Goal: Information Seeking & Learning: Compare options

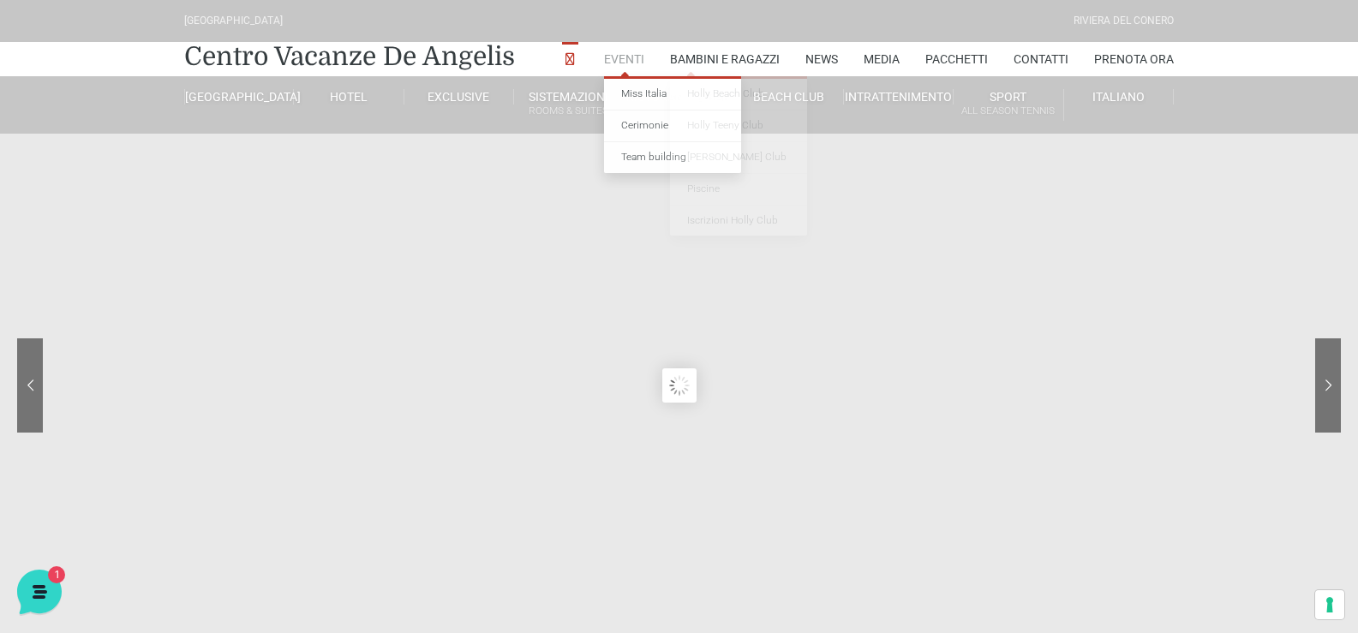
click at [610, 55] on link "Eventi" at bounding box center [624, 59] width 40 height 34
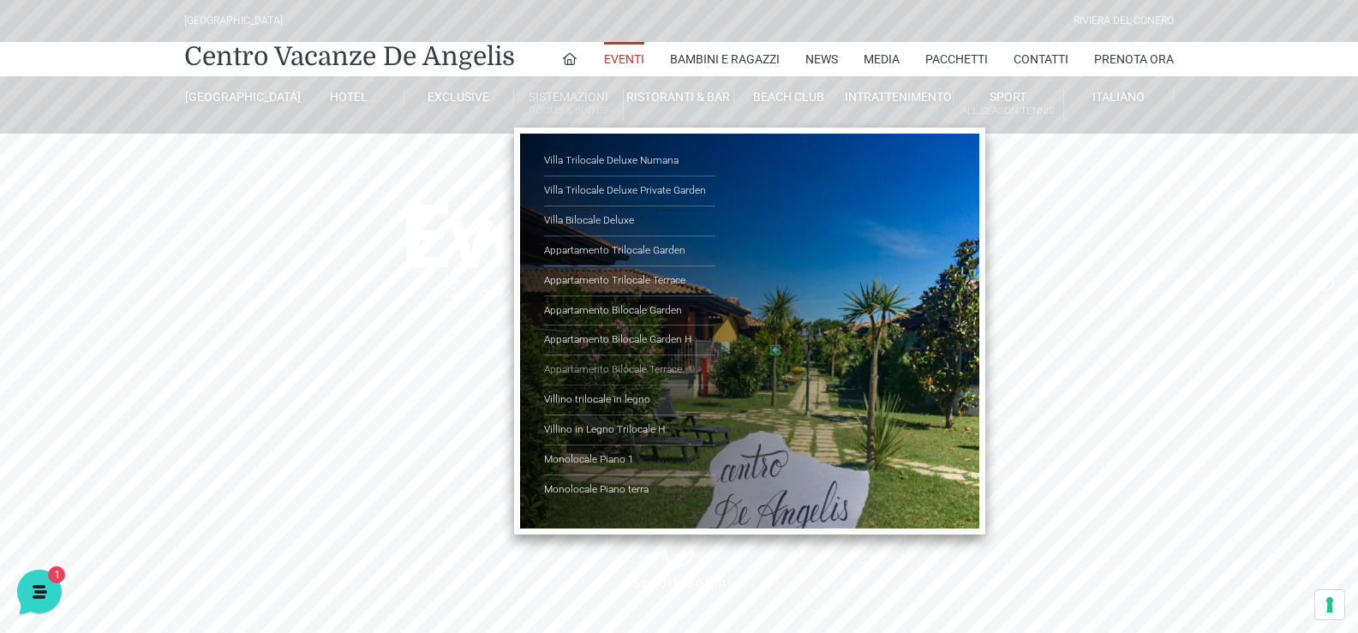
click at [665, 369] on link "Appartamento Bilocale Terrace" at bounding box center [629, 371] width 171 height 30
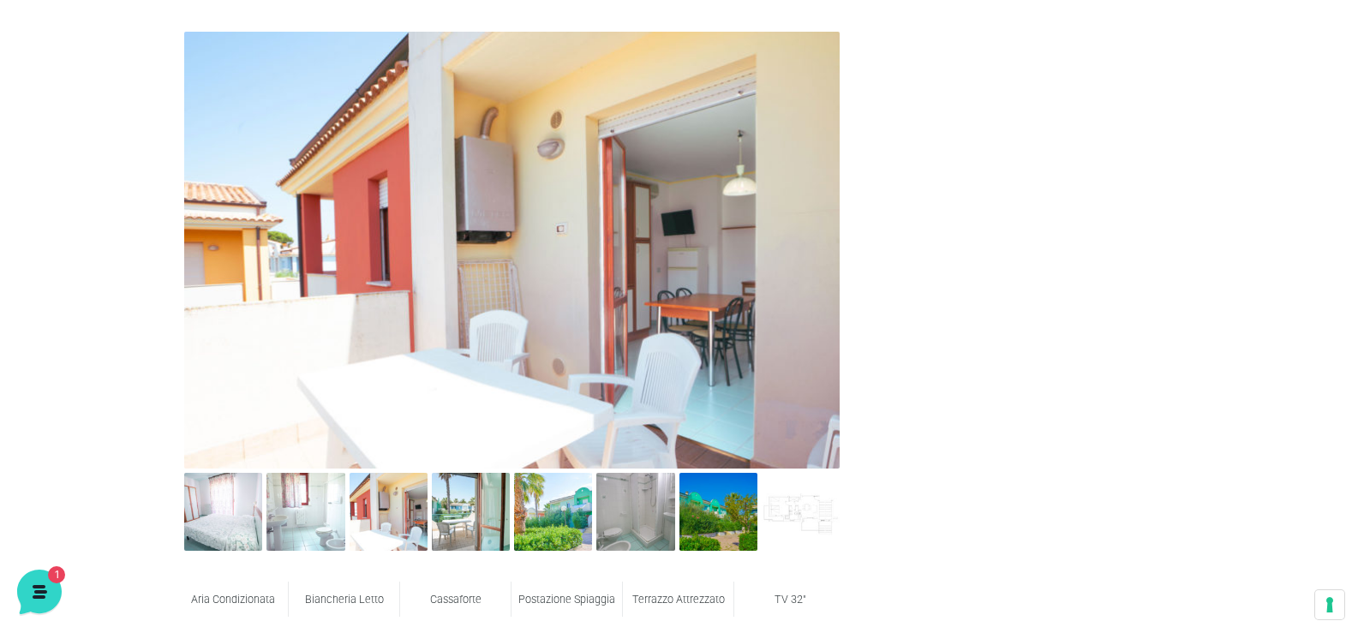
scroll to position [771, 0]
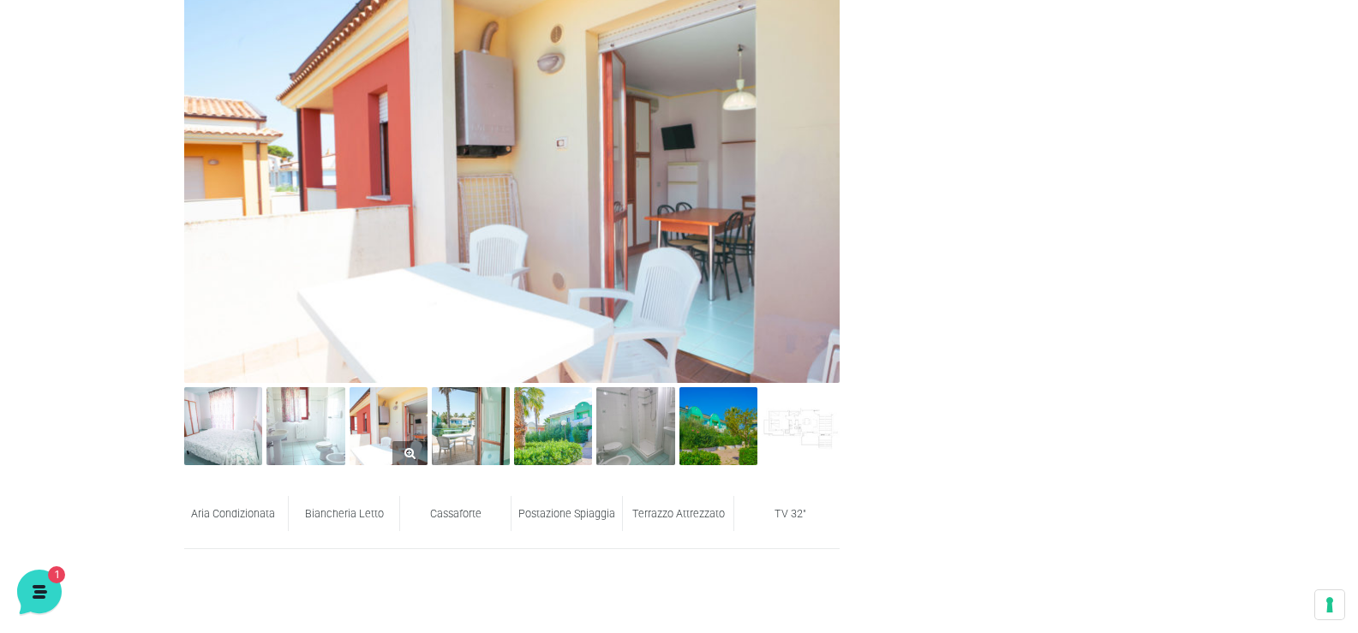
click at [380, 418] on img at bounding box center [389, 426] width 78 height 78
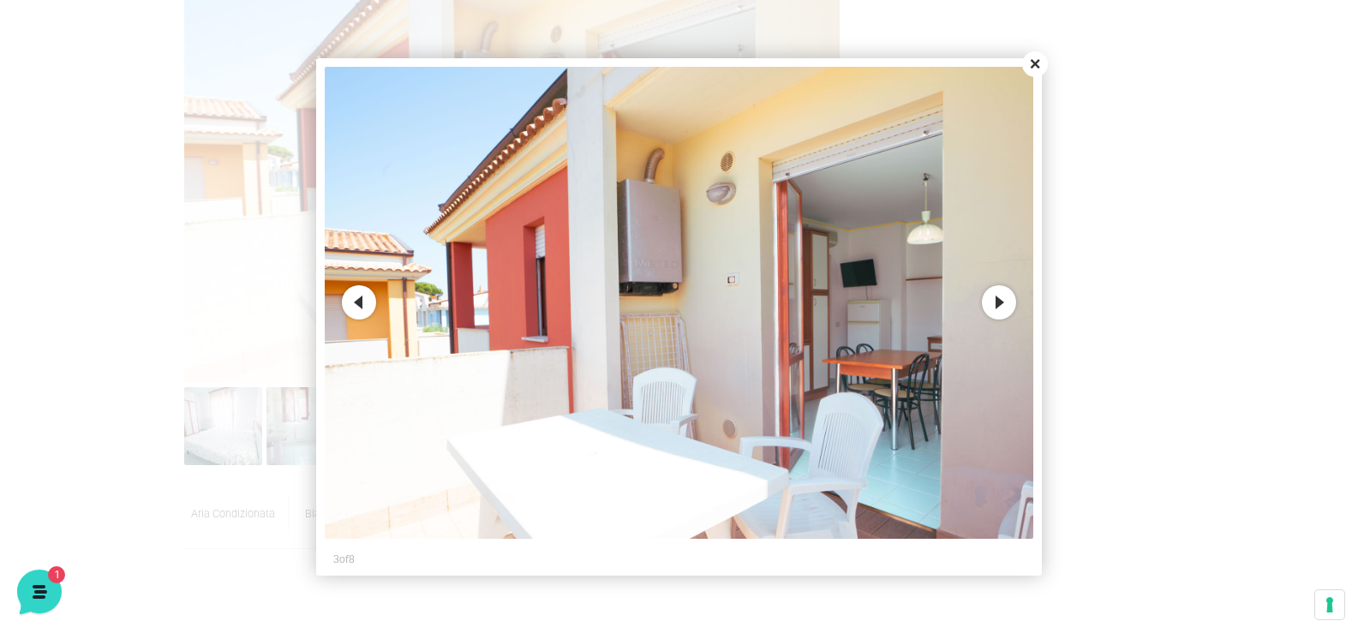
click at [989, 300] on button "Next" at bounding box center [999, 302] width 34 height 34
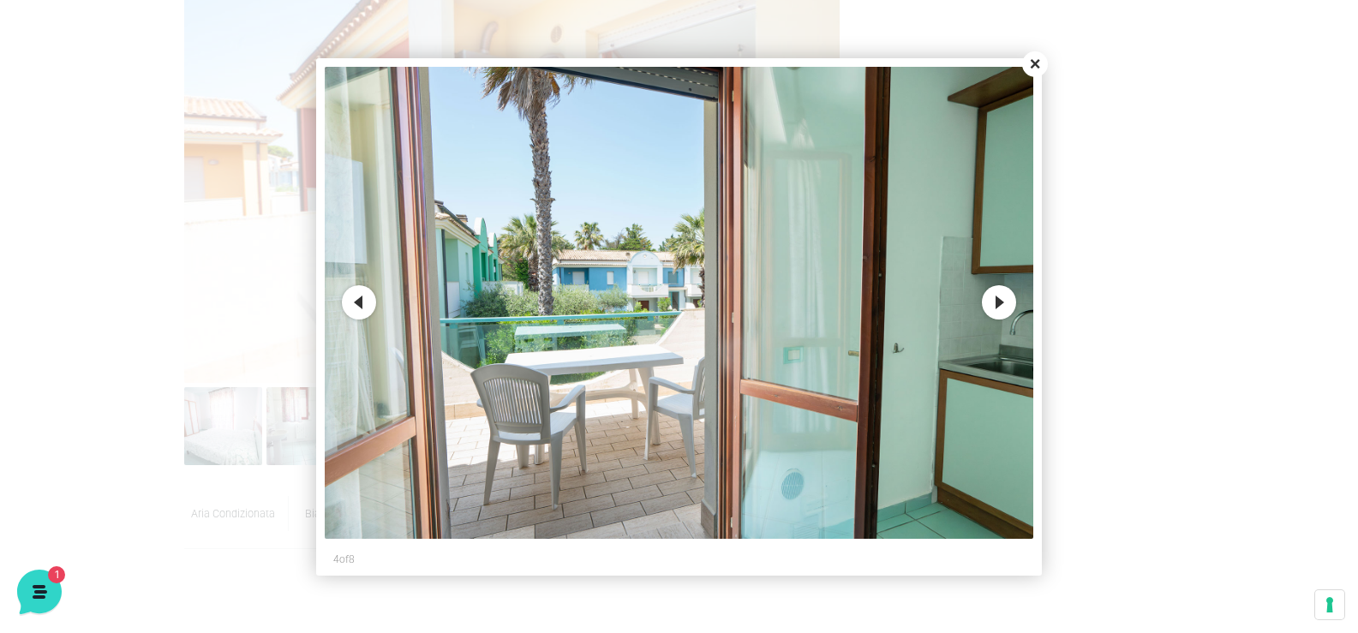
click at [989, 300] on button "Next" at bounding box center [999, 302] width 34 height 34
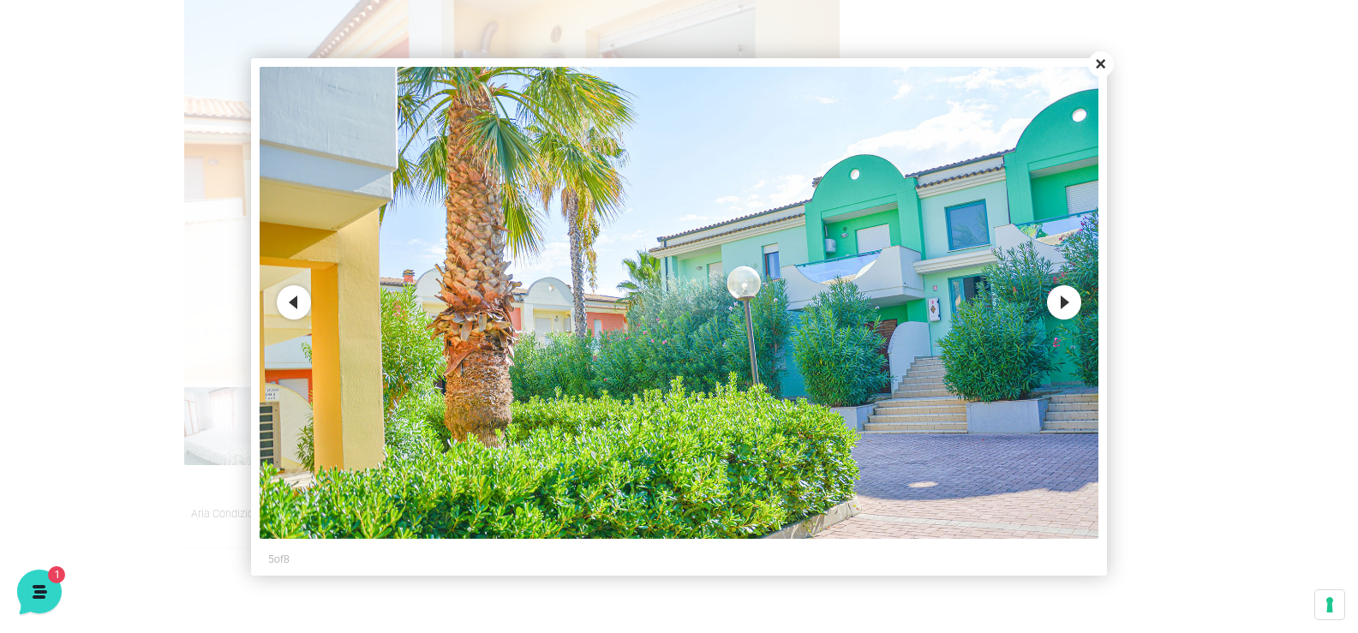
click at [1068, 304] on button "Next" at bounding box center [1064, 302] width 34 height 34
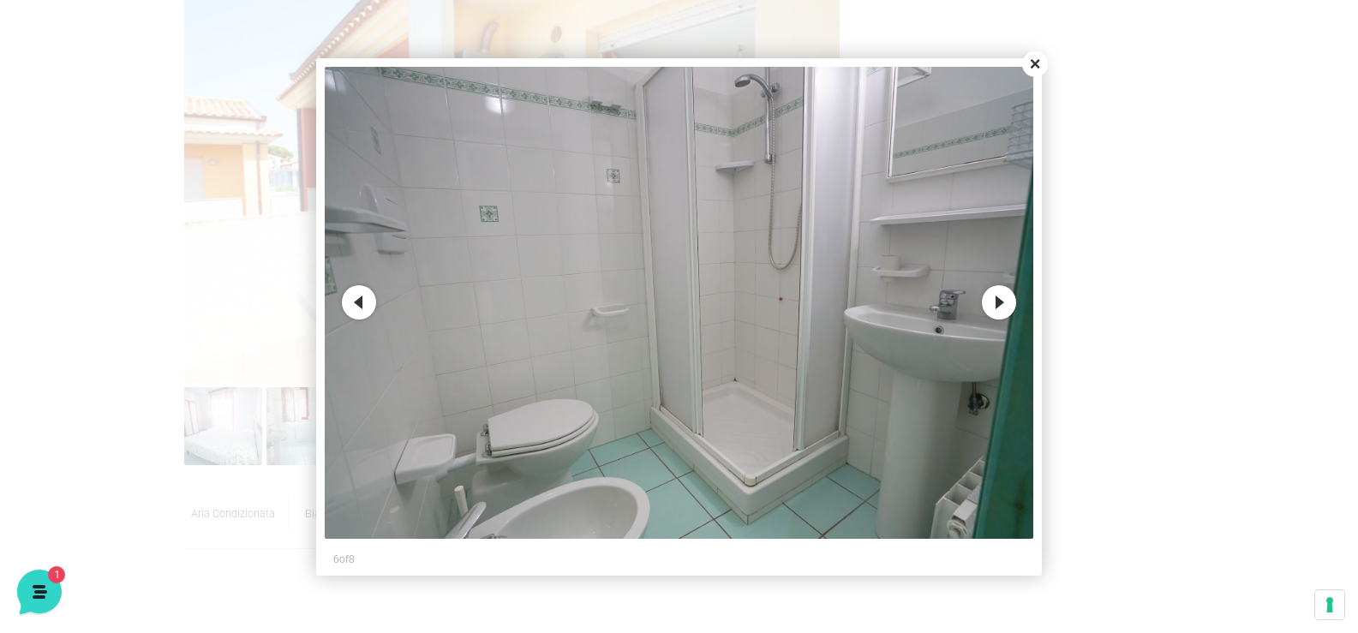
click at [1007, 302] on button "Next" at bounding box center [999, 302] width 34 height 34
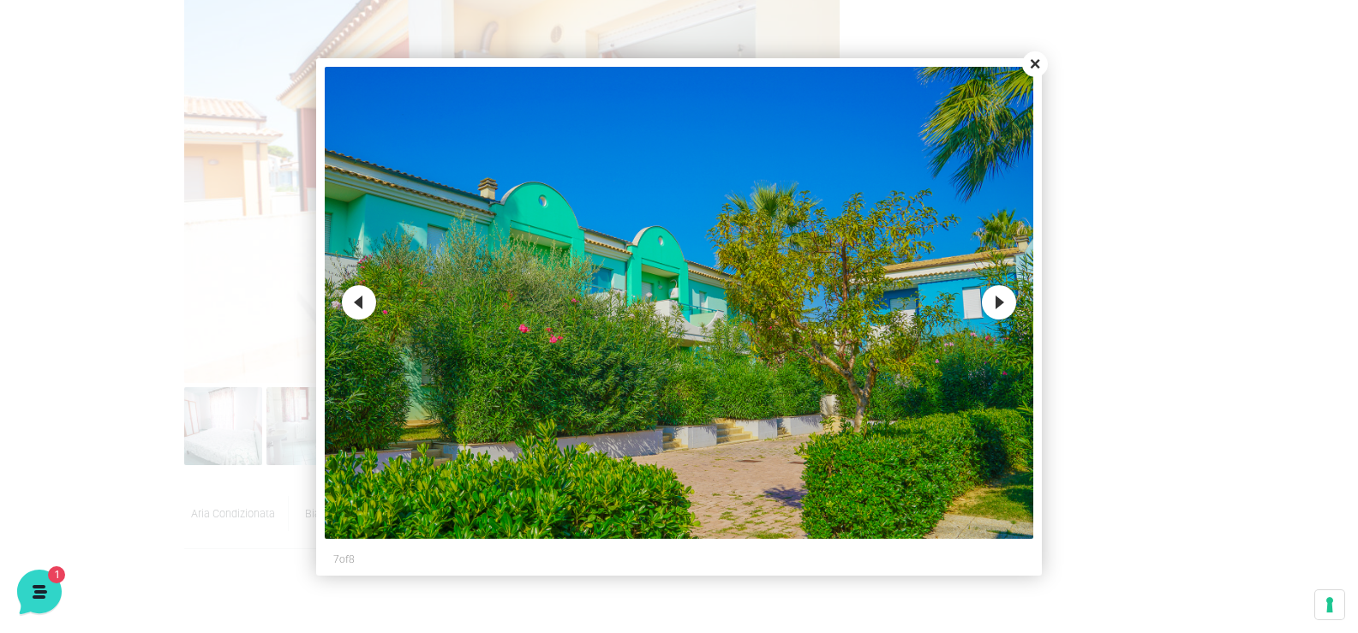
click at [1007, 302] on button "Next" at bounding box center [999, 302] width 34 height 34
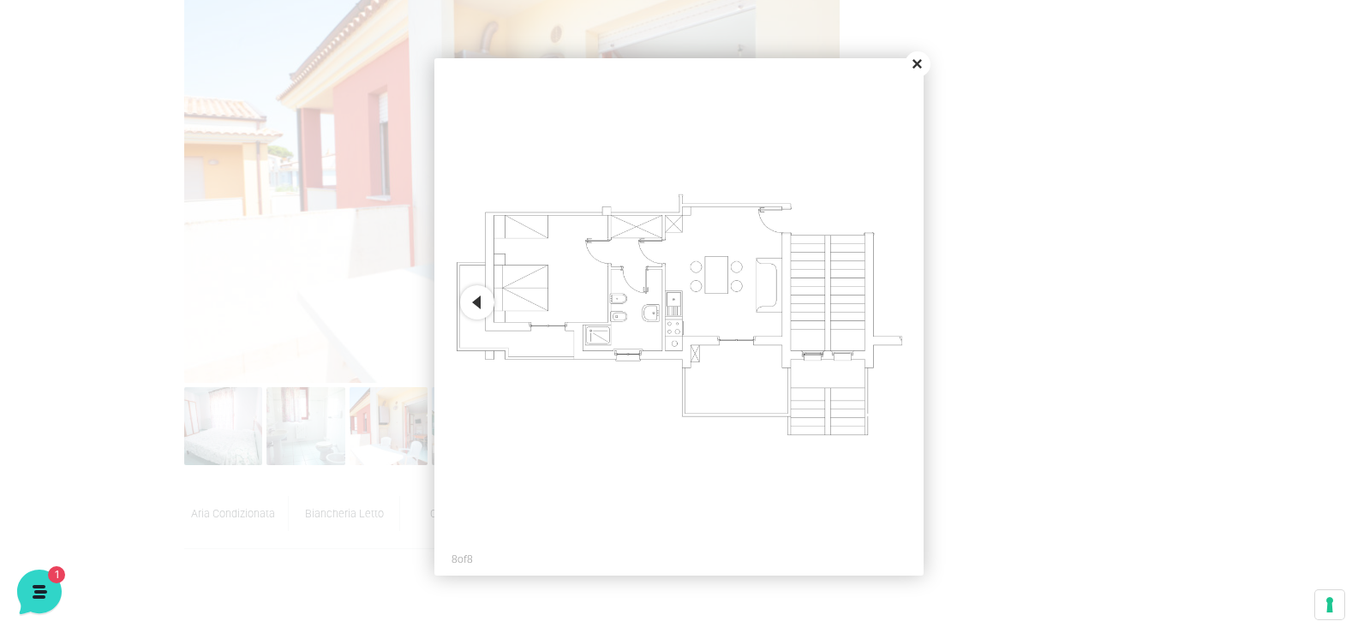
click at [914, 68] on button "Close" at bounding box center [918, 64] width 26 height 26
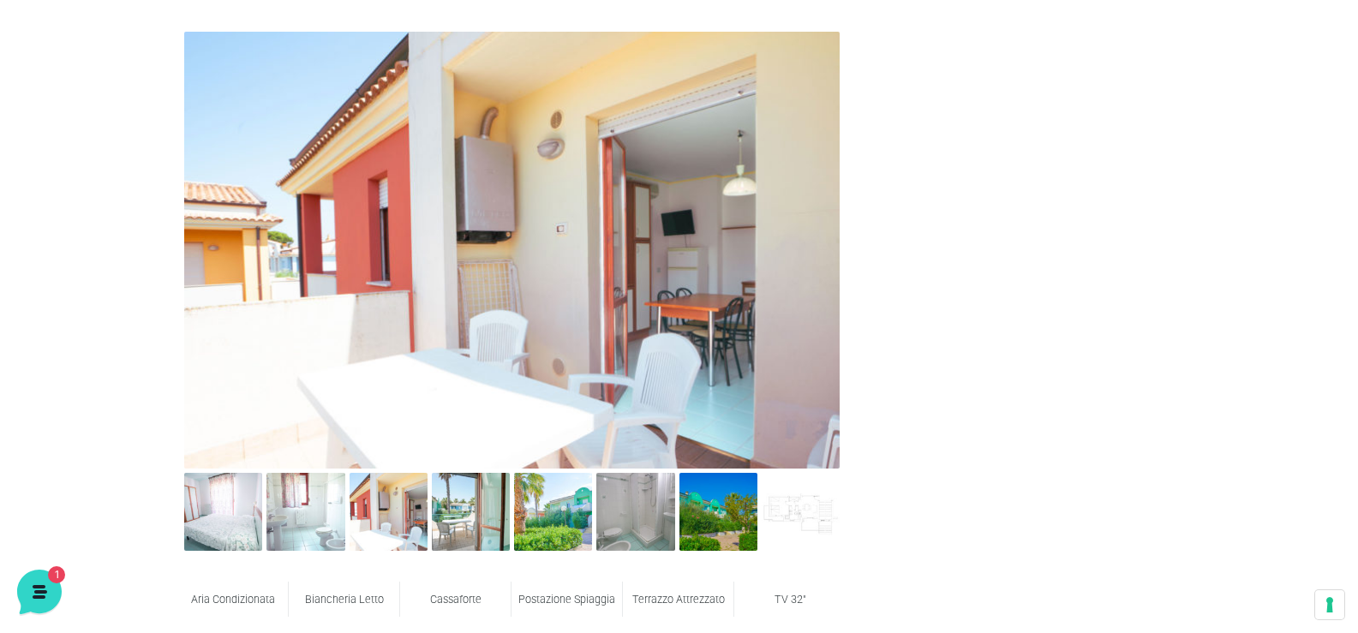
scroll to position [257, 0]
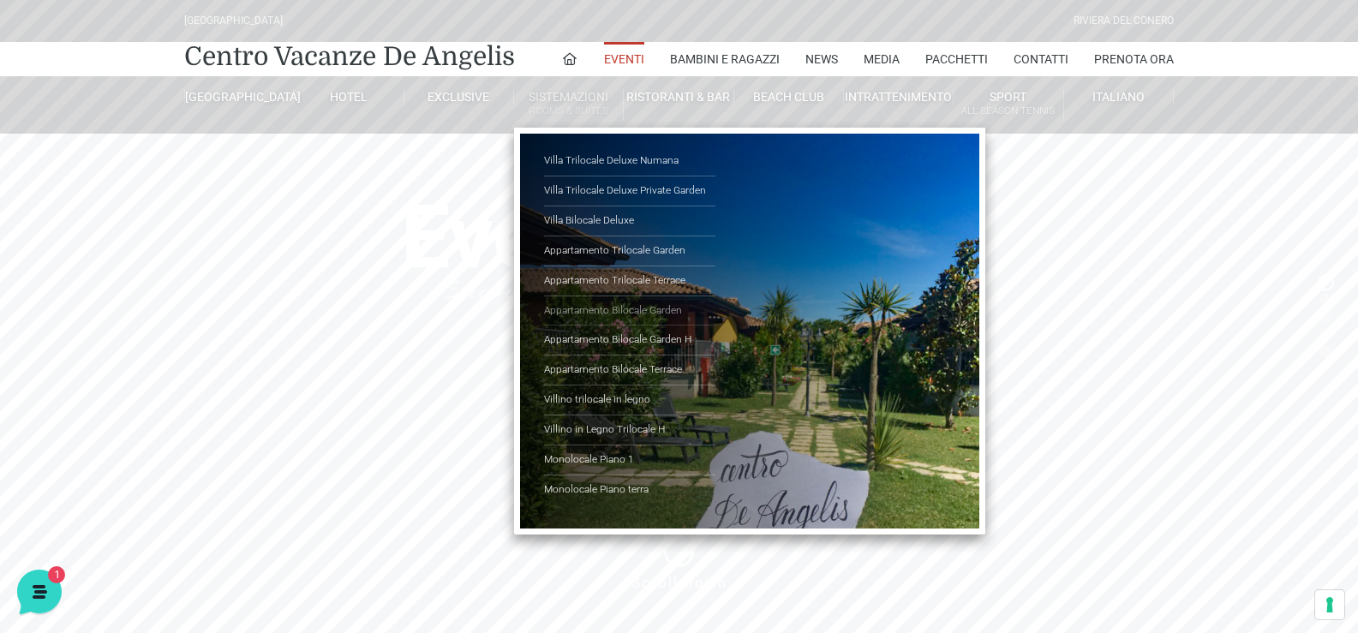
click at [662, 307] on link "Appartamento Bilocale Garden" at bounding box center [629, 311] width 171 height 30
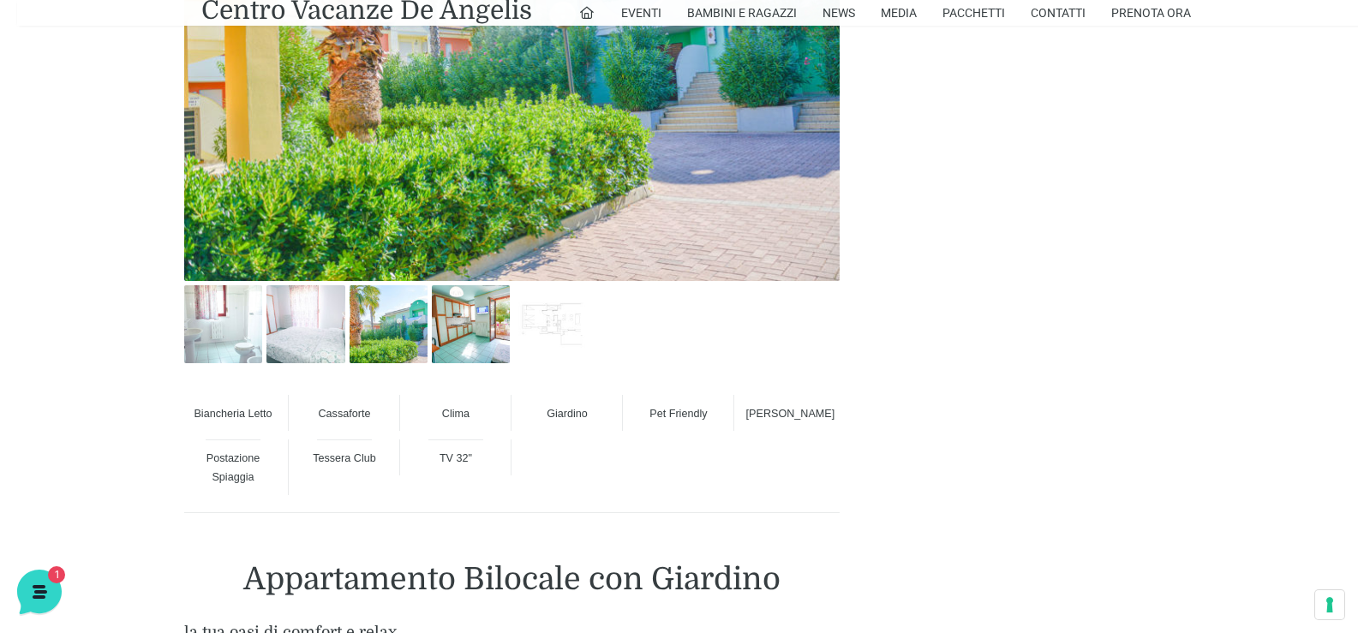
scroll to position [942, 0]
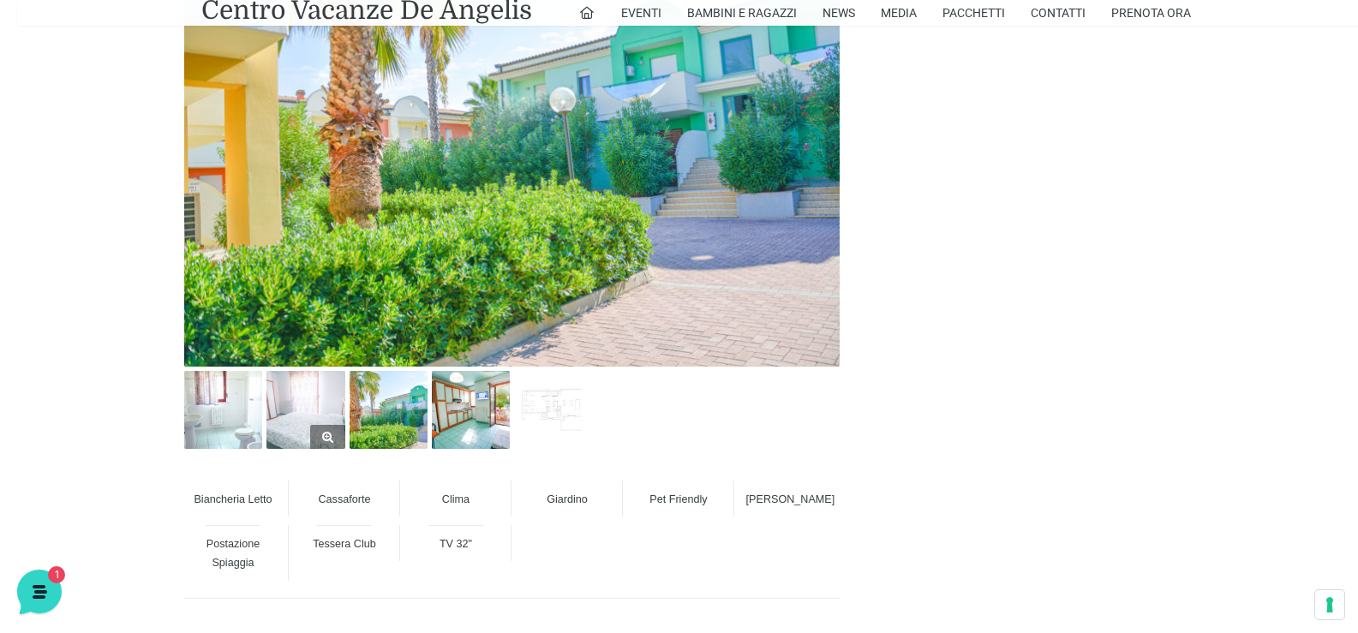
click at [323, 421] on img at bounding box center [305, 410] width 78 height 78
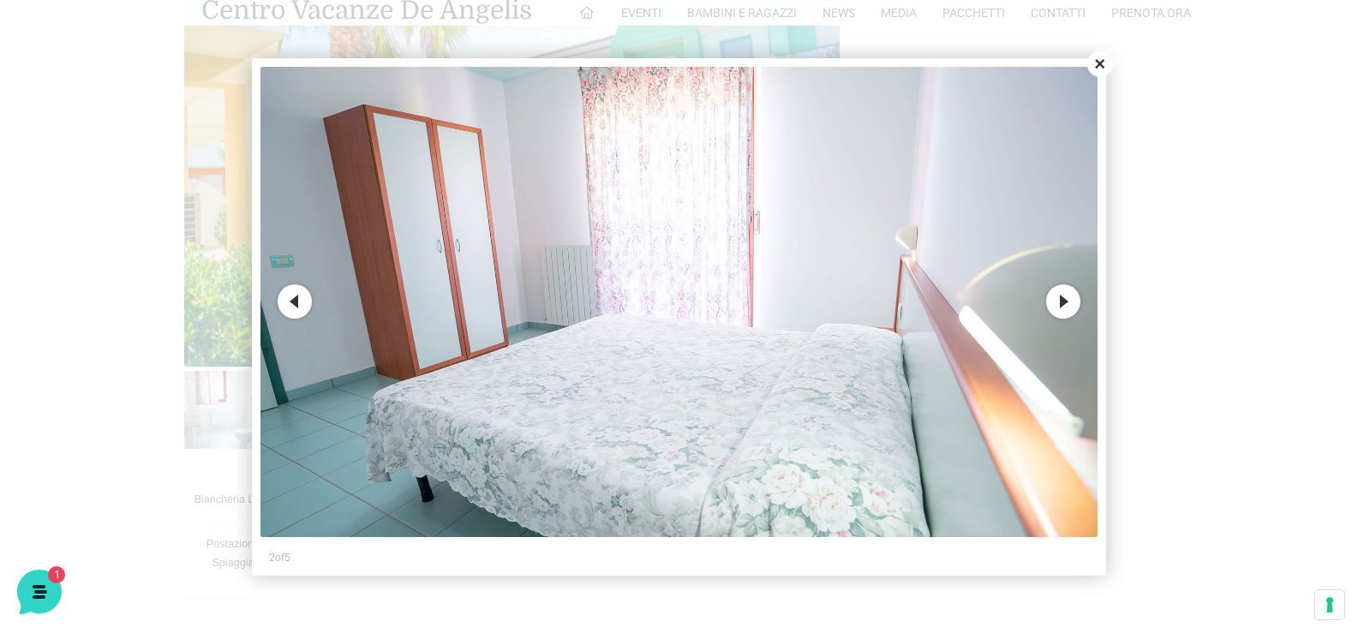
click at [1059, 300] on button "Next" at bounding box center [1063, 301] width 34 height 34
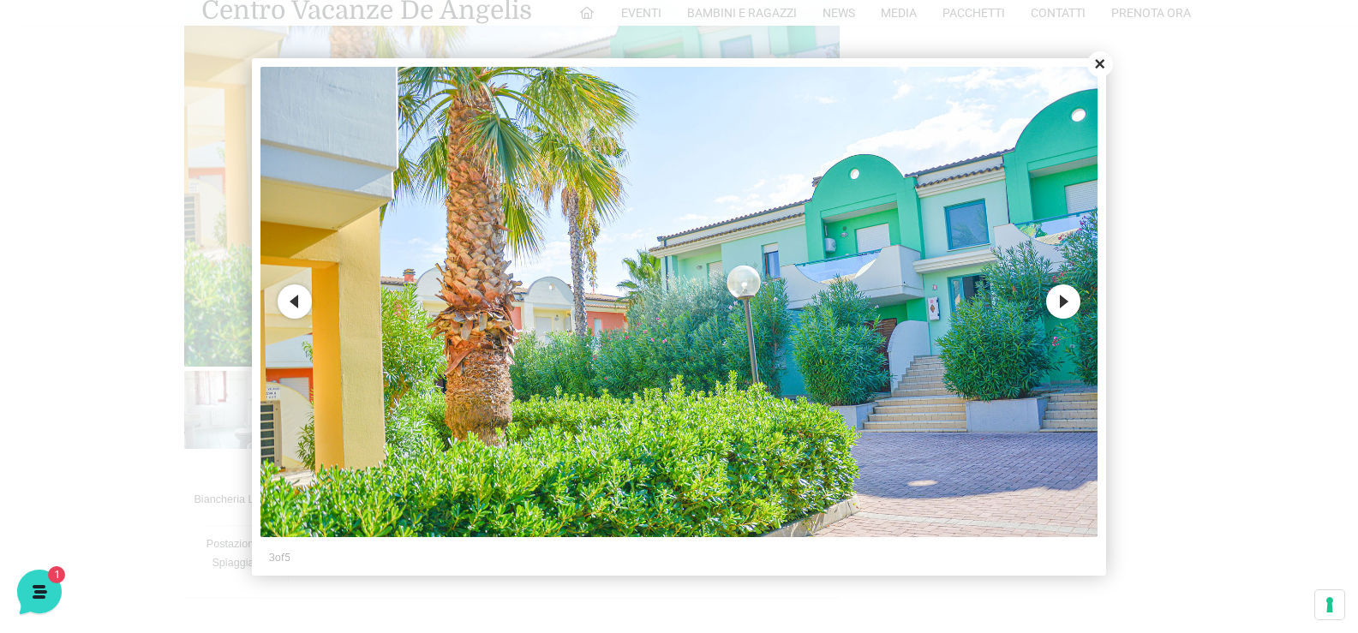
click at [1059, 300] on button "Next" at bounding box center [1063, 301] width 34 height 34
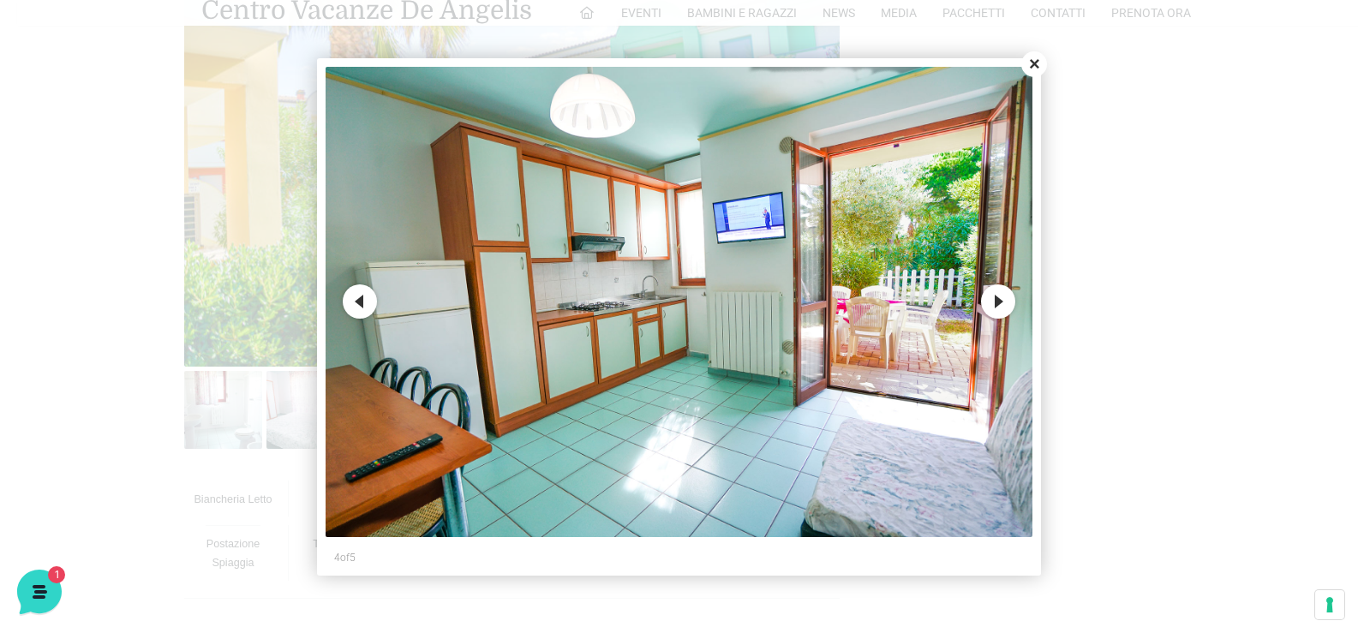
click at [993, 305] on button "Next" at bounding box center [998, 301] width 34 height 34
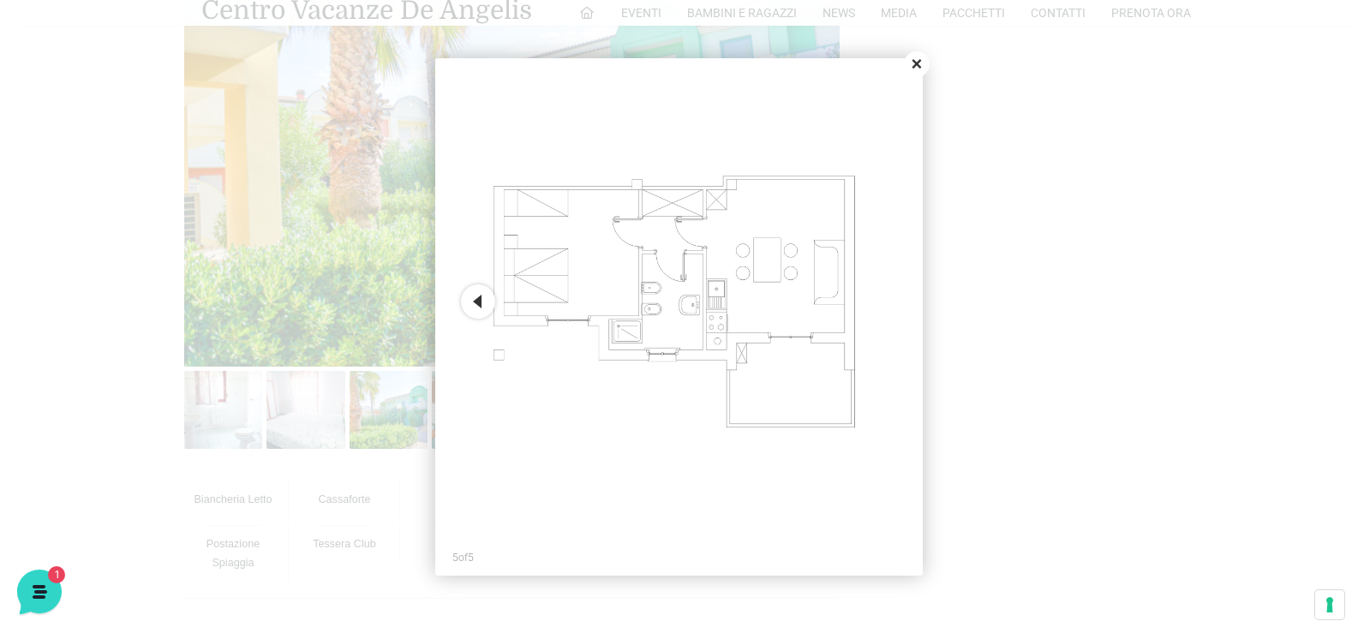
click at [911, 65] on button "Close" at bounding box center [917, 64] width 26 height 26
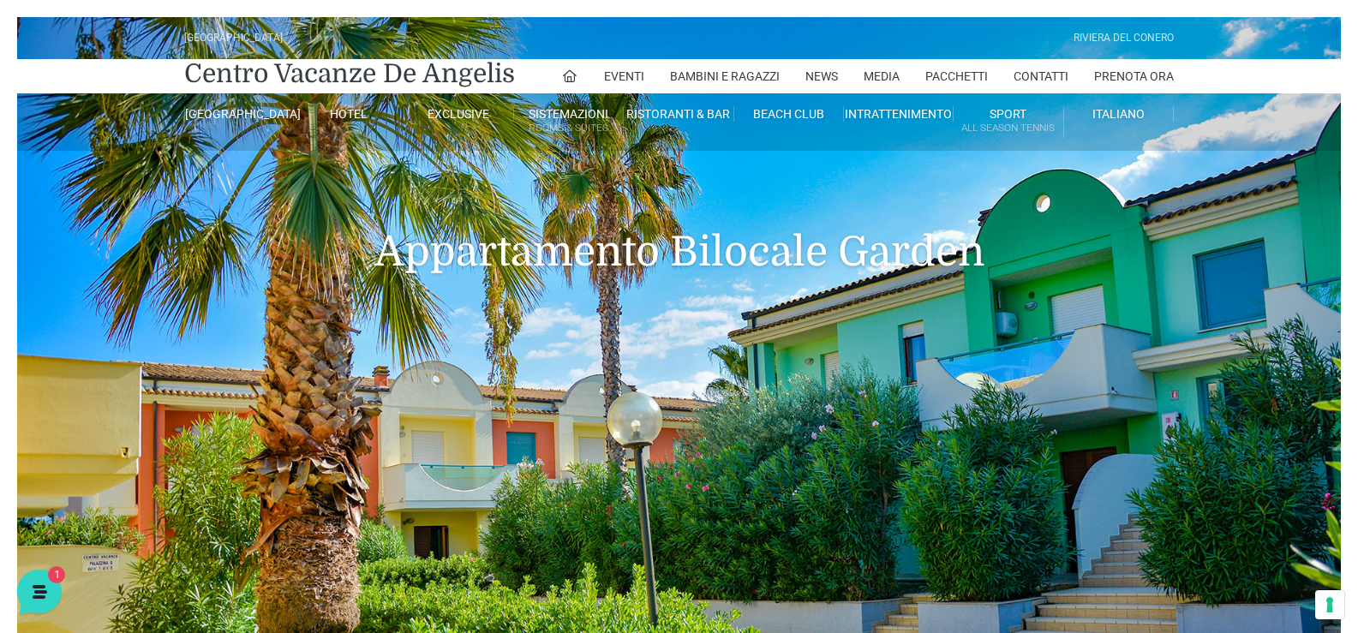
scroll to position [86, 0]
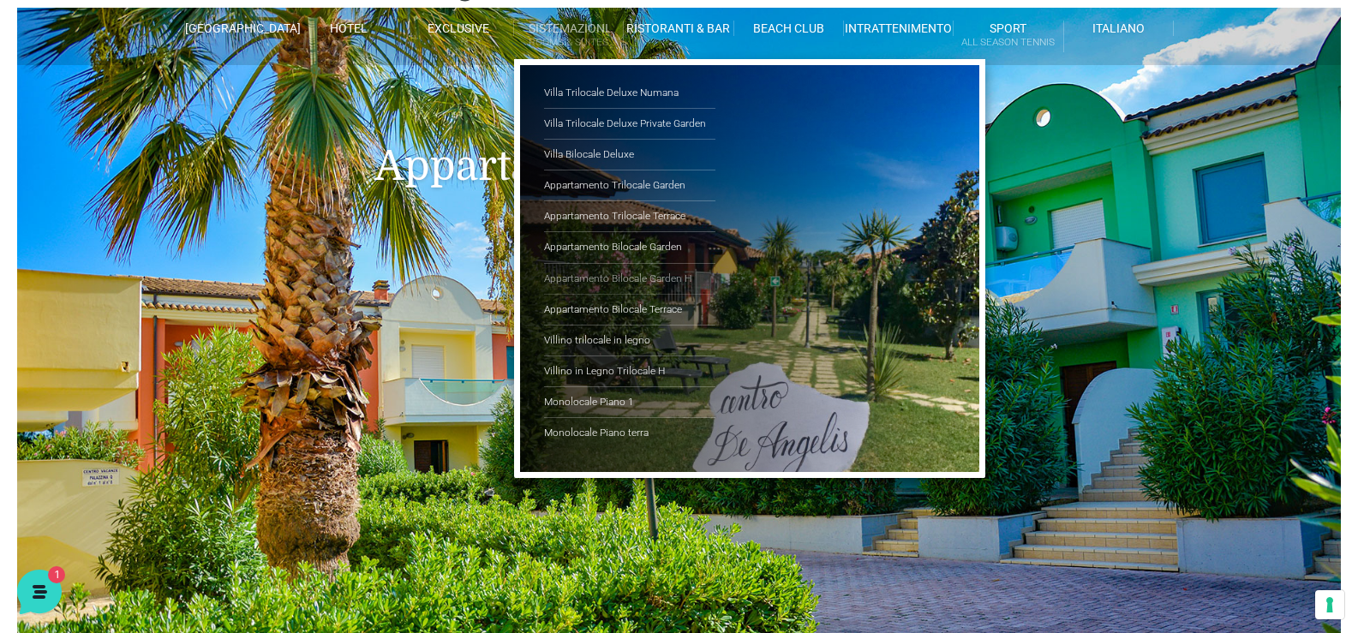
click at [615, 274] on link "Appartamento Bilocale Garden H" at bounding box center [629, 279] width 171 height 31
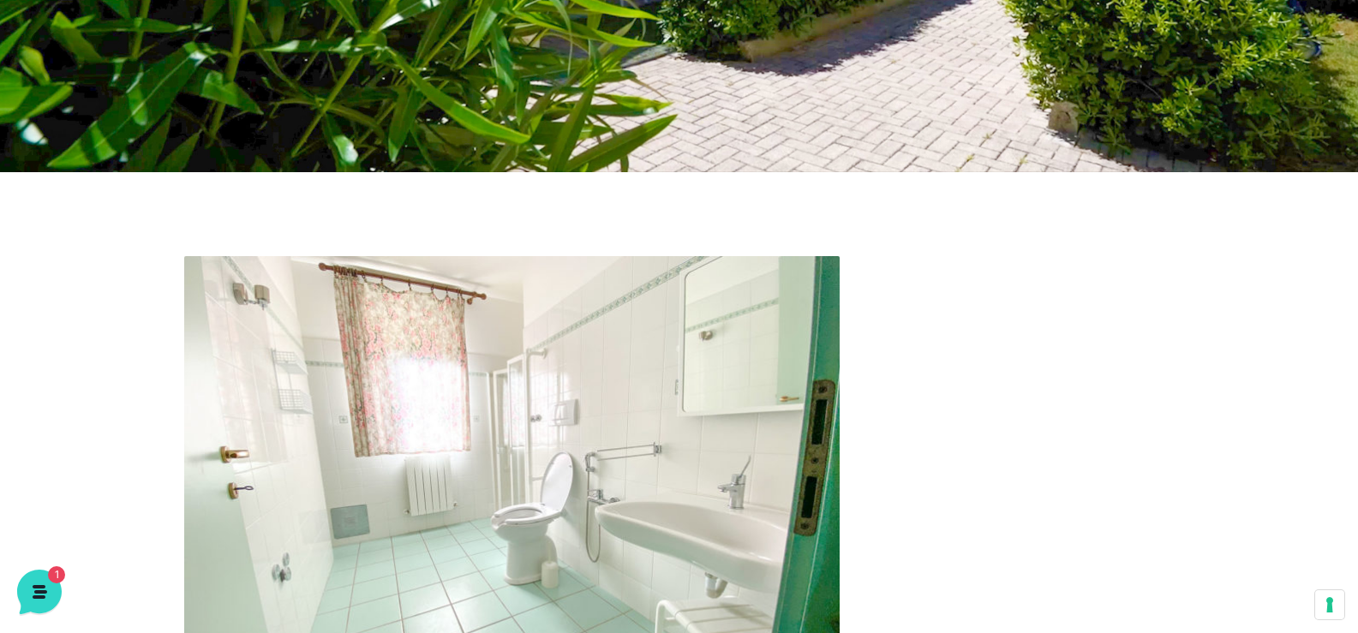
scroll to position [771, 0]
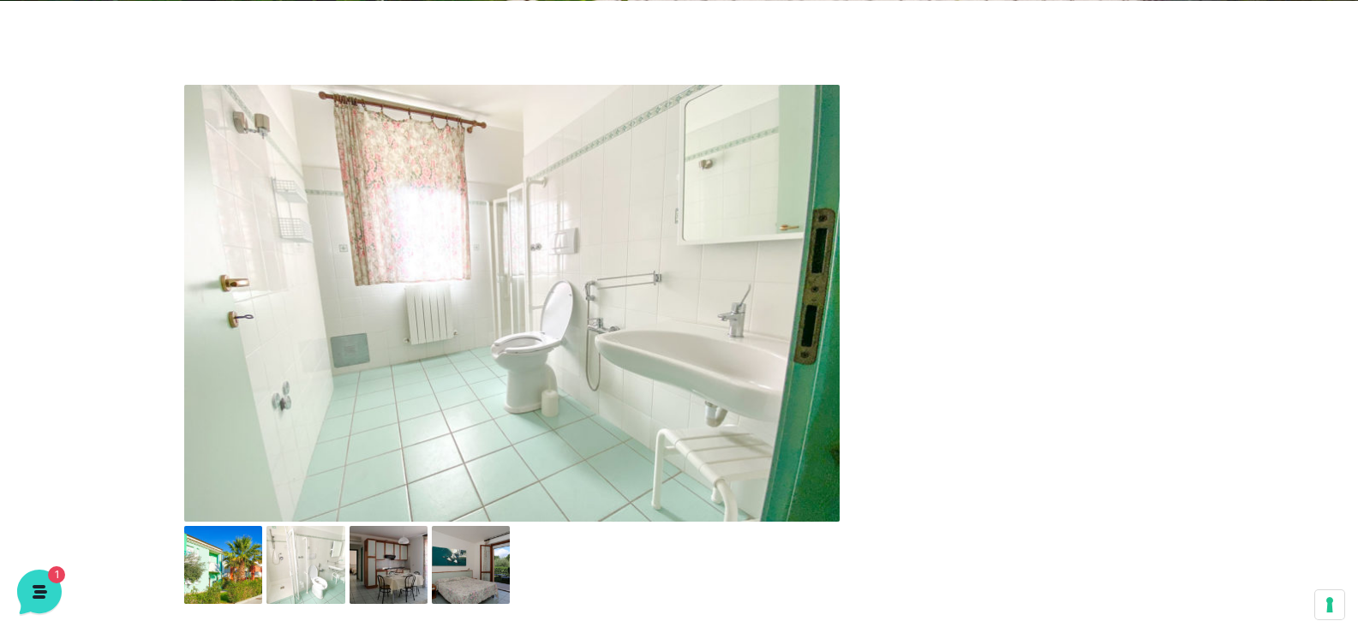
click at [516, 267] on img at bounding box center [511, 303] width 655 height 437
click at [276, 551] on img at bounding box center [305, 565] width 78 height 78
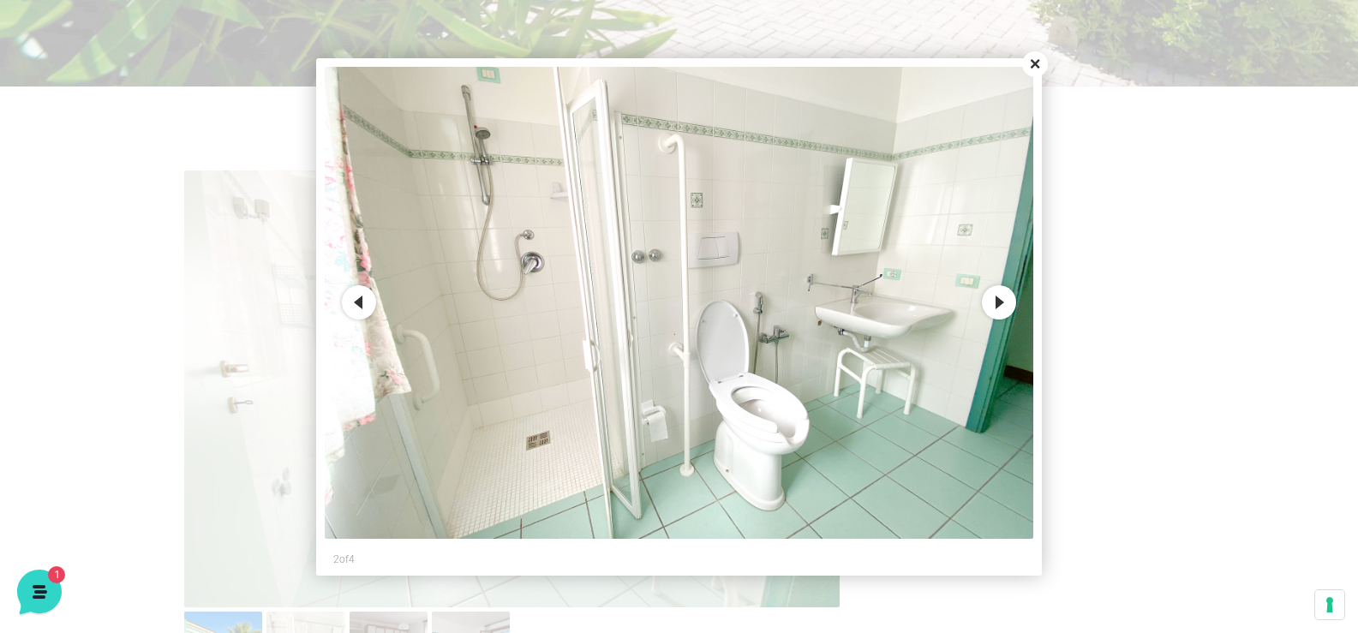
scroll to position [600, 0]
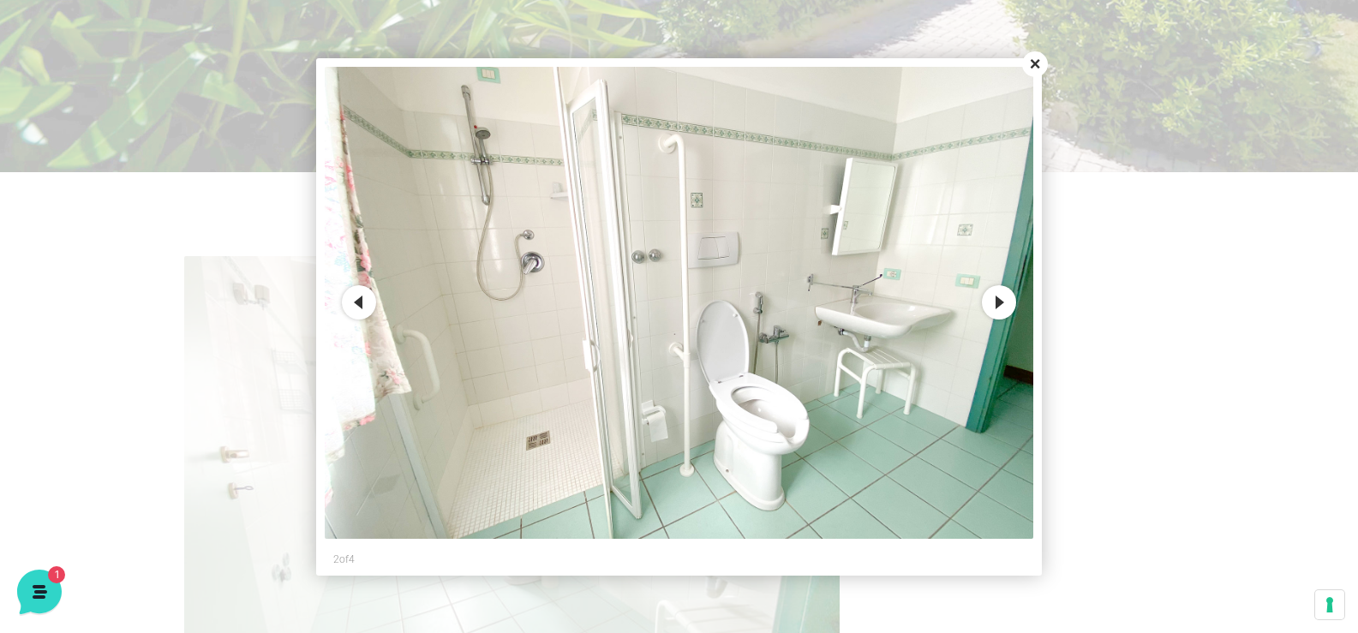
click at [1039, 63] on button "Close" at bounding box center [1035, 64] width 26 height 26
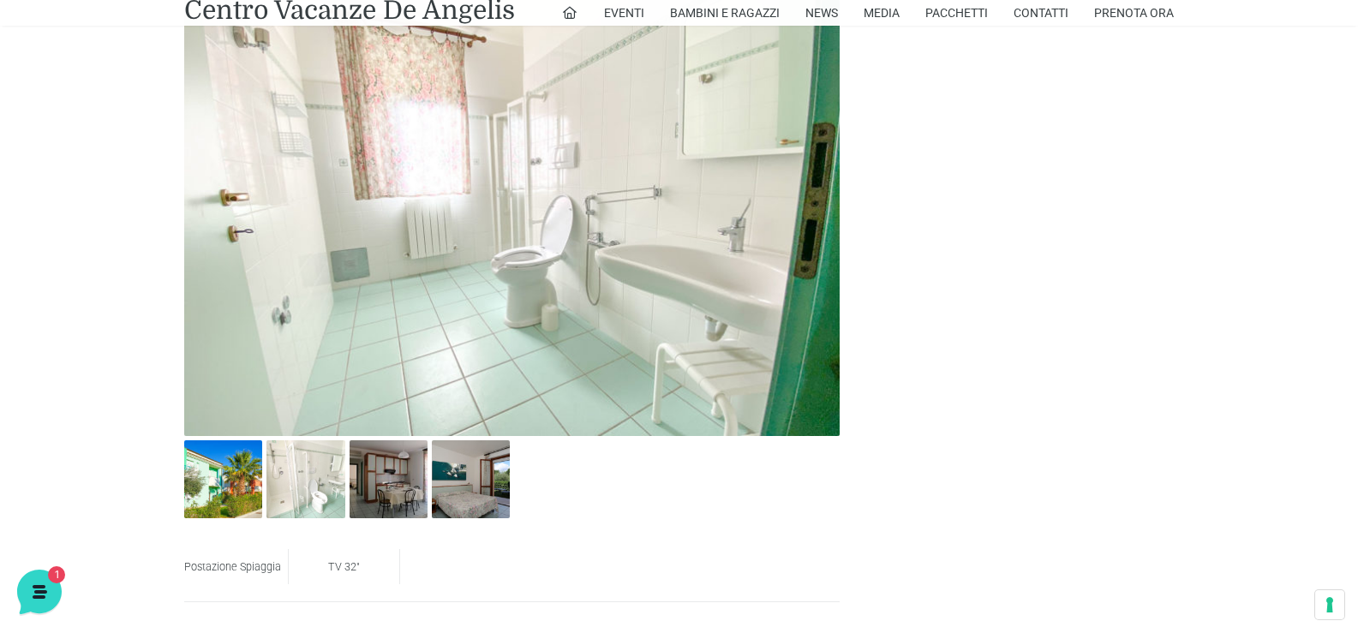
scroll to position [942, 0]
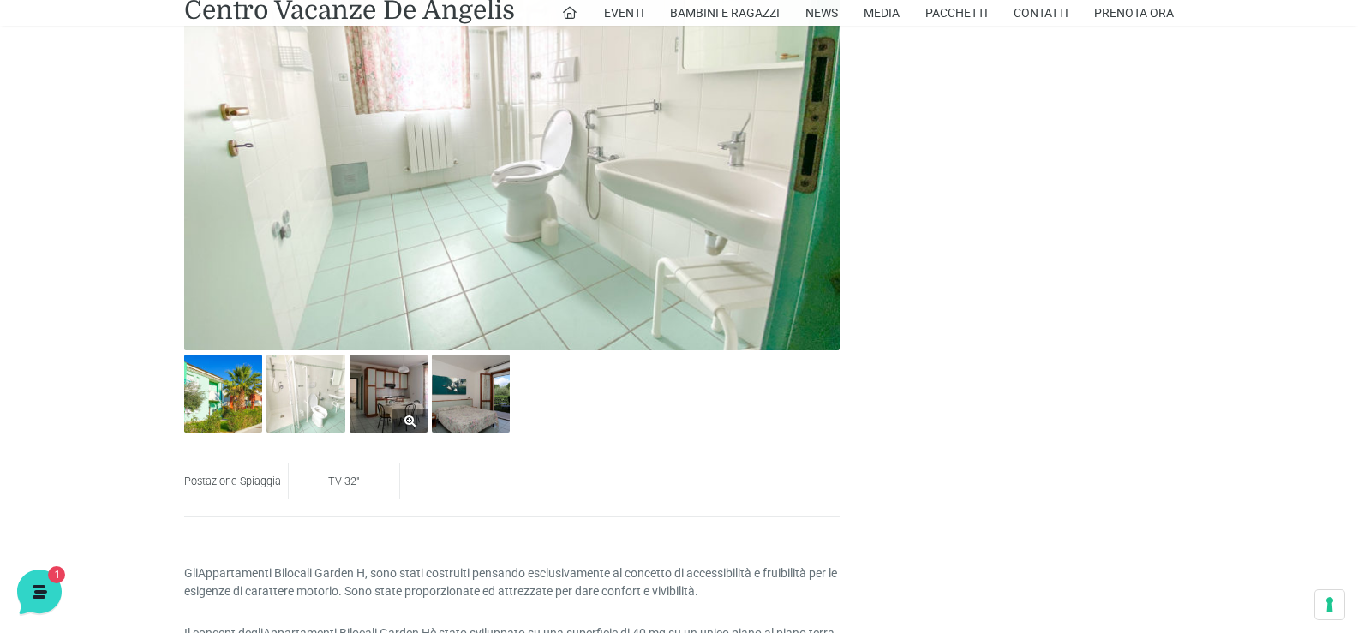
click at [396, 407] on img at bounding box center [389, 394] width 78 height 78
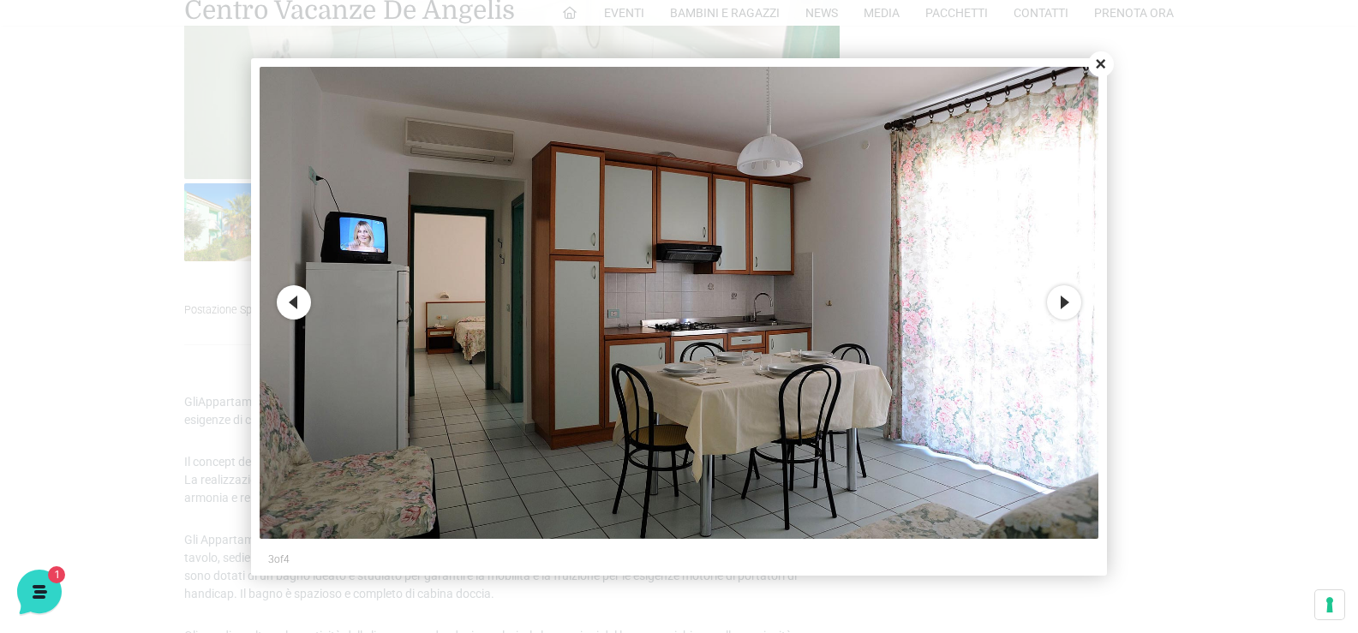
scroll to position [1028, 0]
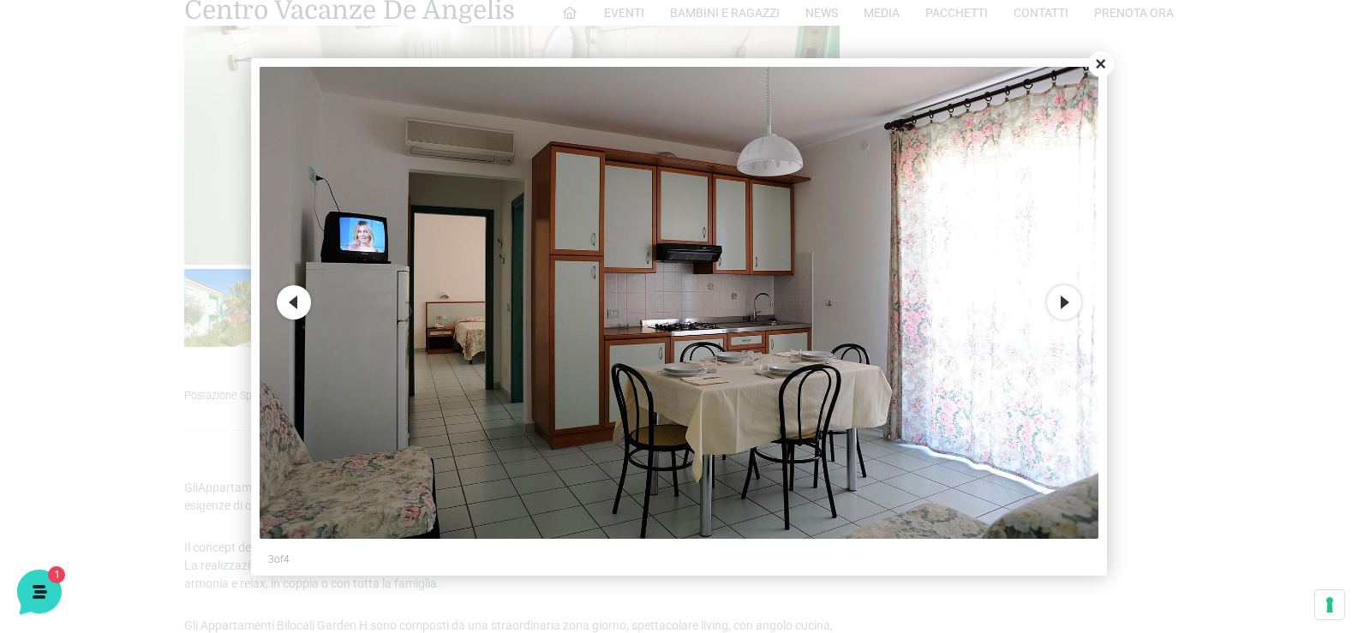
click at [1063, 313] on button "Next" at bounding box center [1064, 302] width 34 height 34
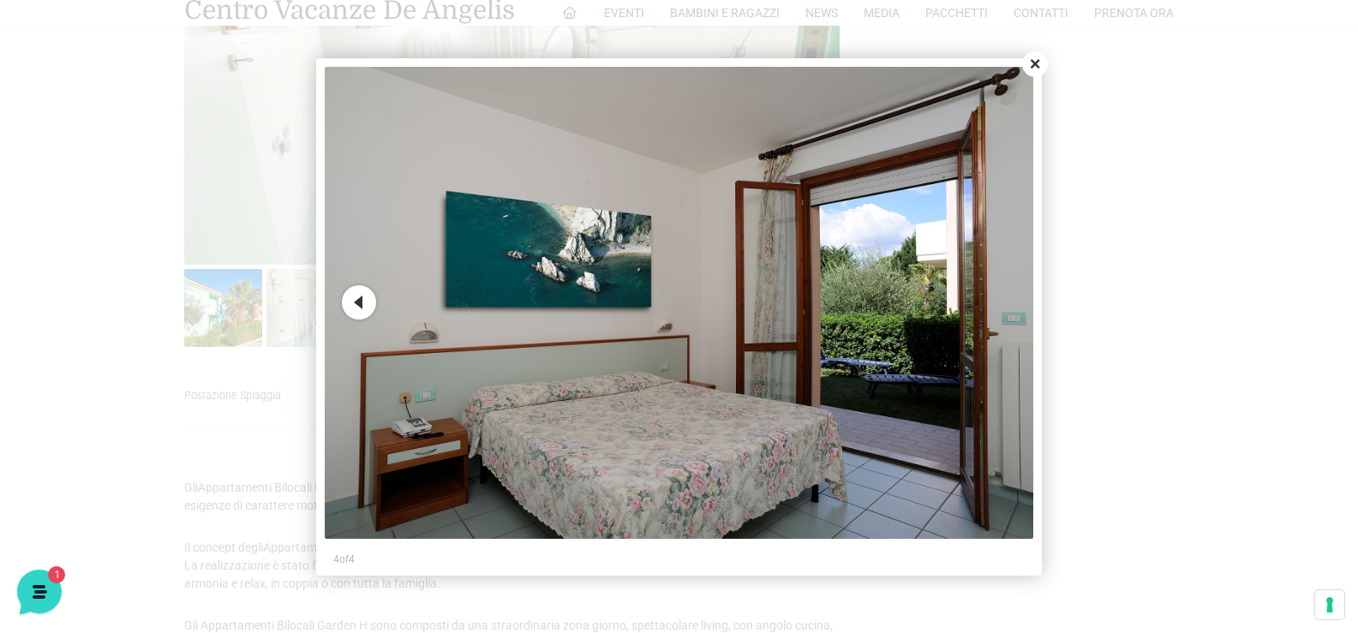
click at [1031, 64] on button "Close" at bounding box center [1035, 64] width 26 height 26
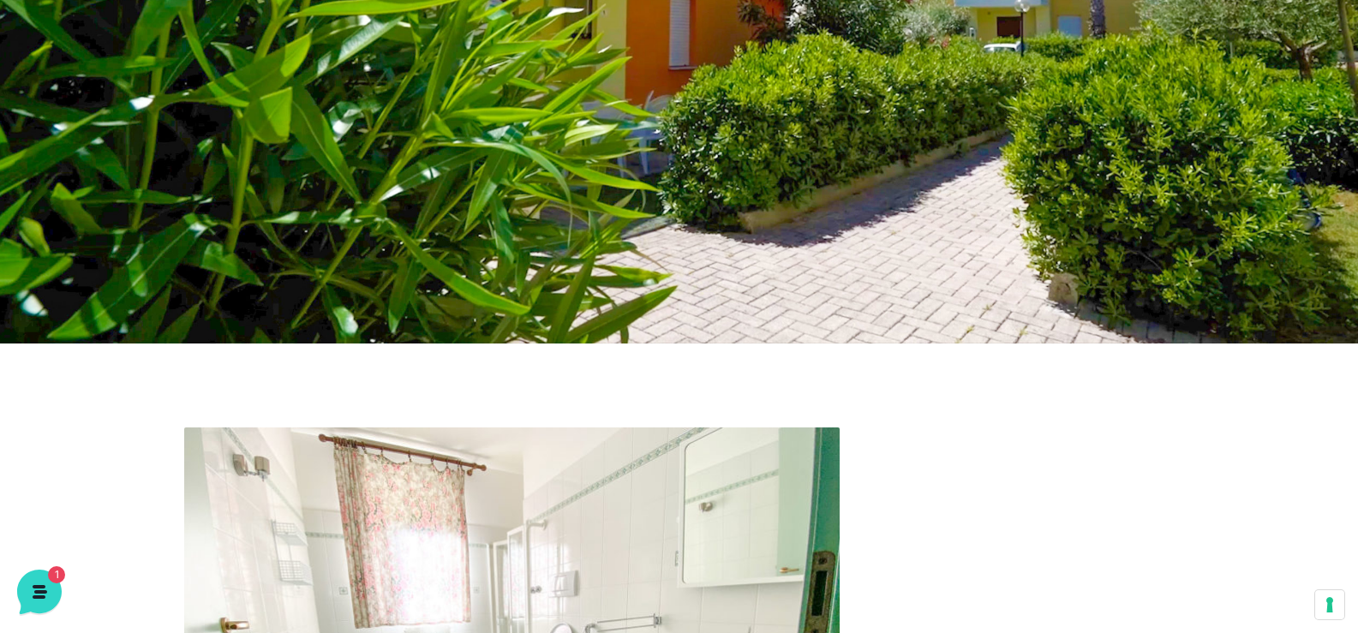
scroll to position [0, 0]
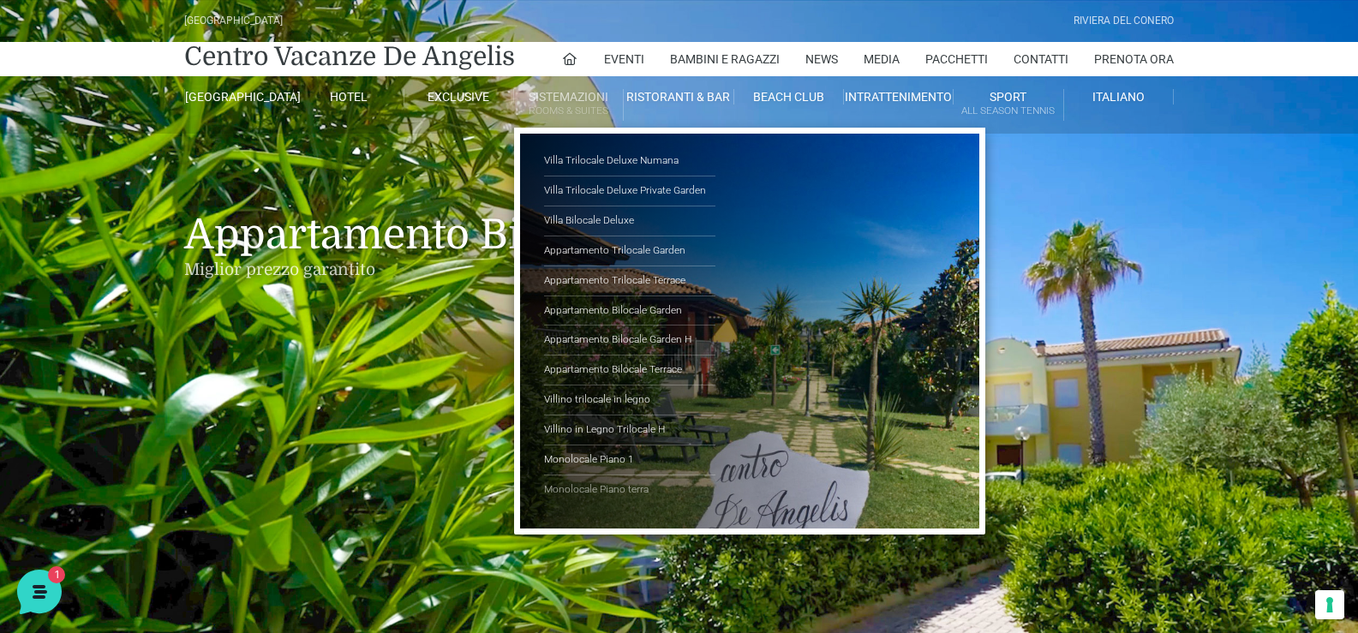
click at [593, 494] on link "Monolocale Piano terra" at bounding box center [629, 489] width 171 height 29
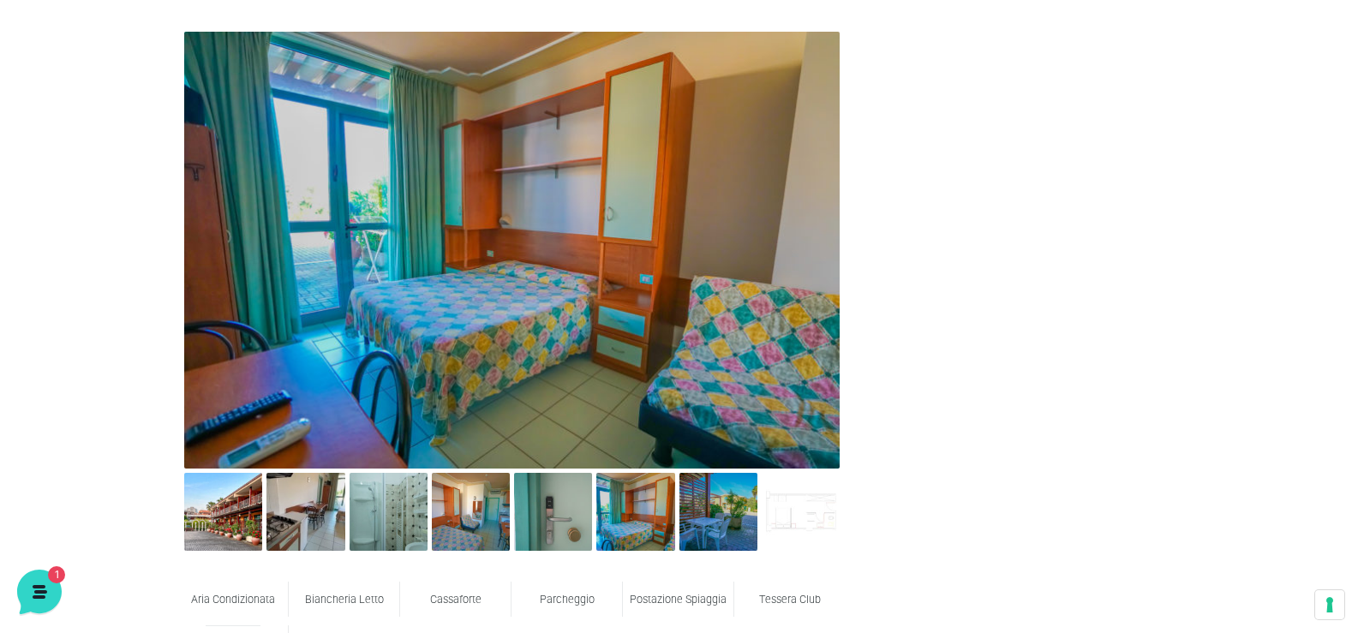
scroll to position [771, 0]
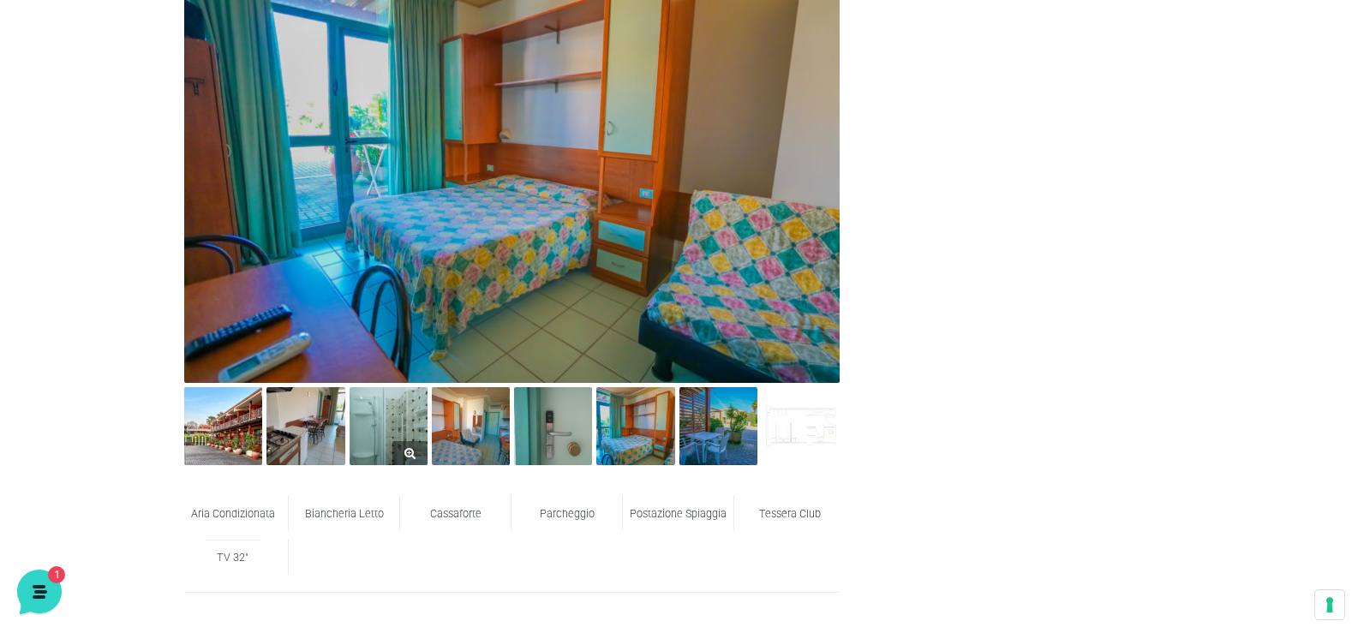
click at [376, 433] on img at bounding box center [389, 426] width 78 height 78
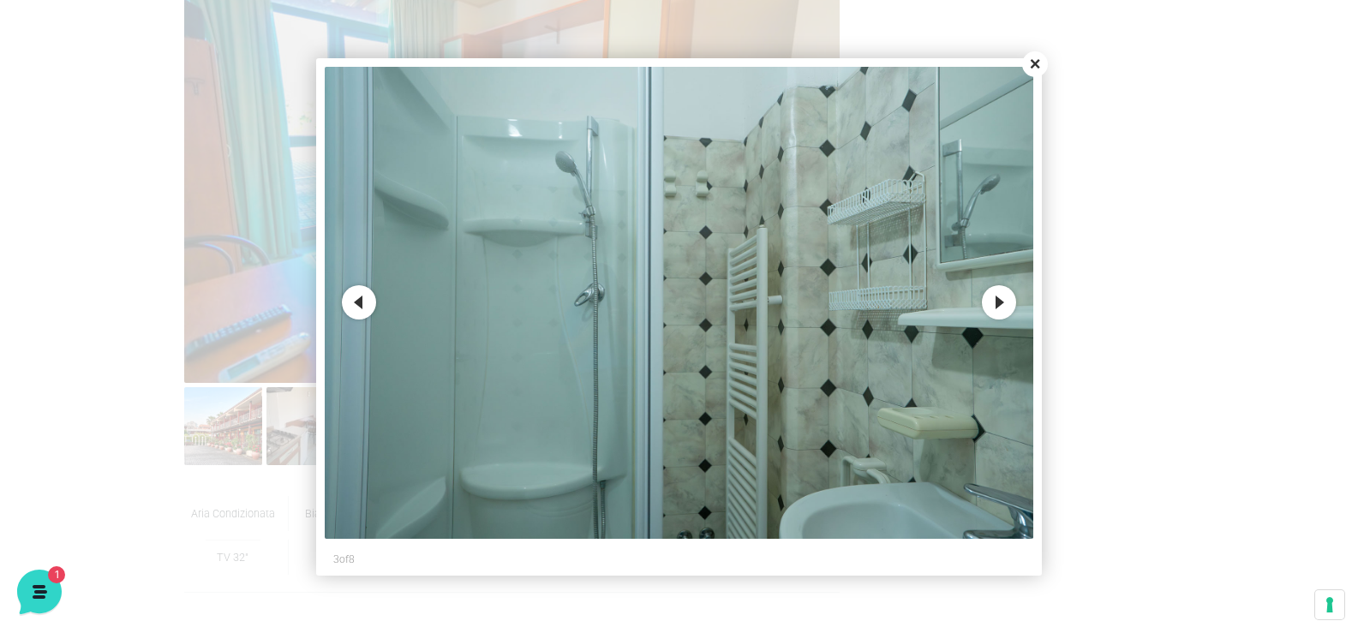
click at [985, 298] on button "Next" at bounding box center [999, 302] width 34 height 34
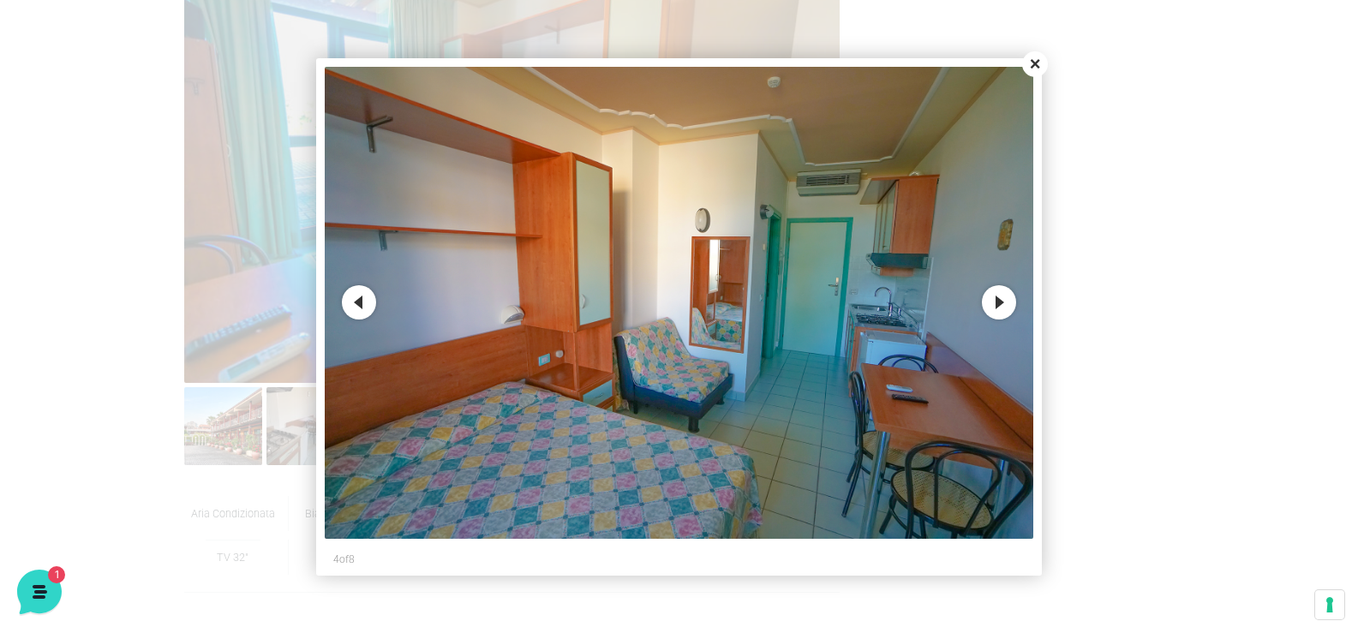
click at [985, 298] on button "Next" at bounding box center [999, 302] width 34 height 34
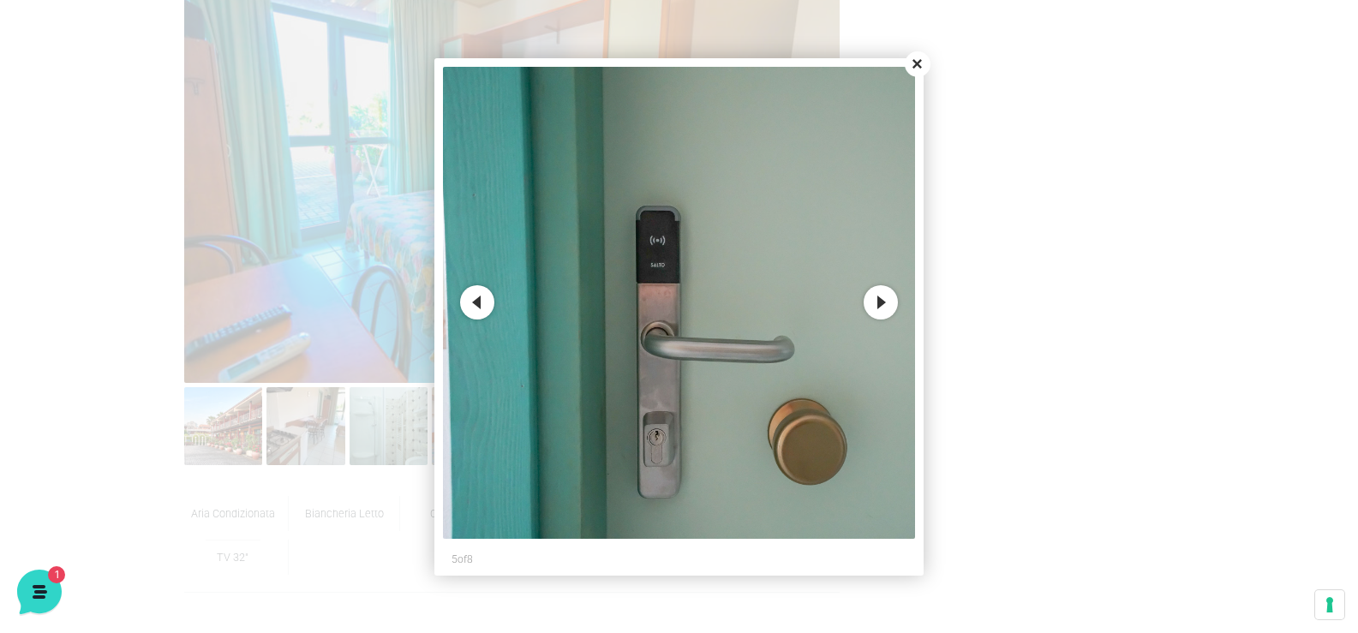
click at [920, 60] on button "Close" at bounding box center [918, 64] width 26 height 26
